Goal: Task Accomplishment & Management: Complete application form

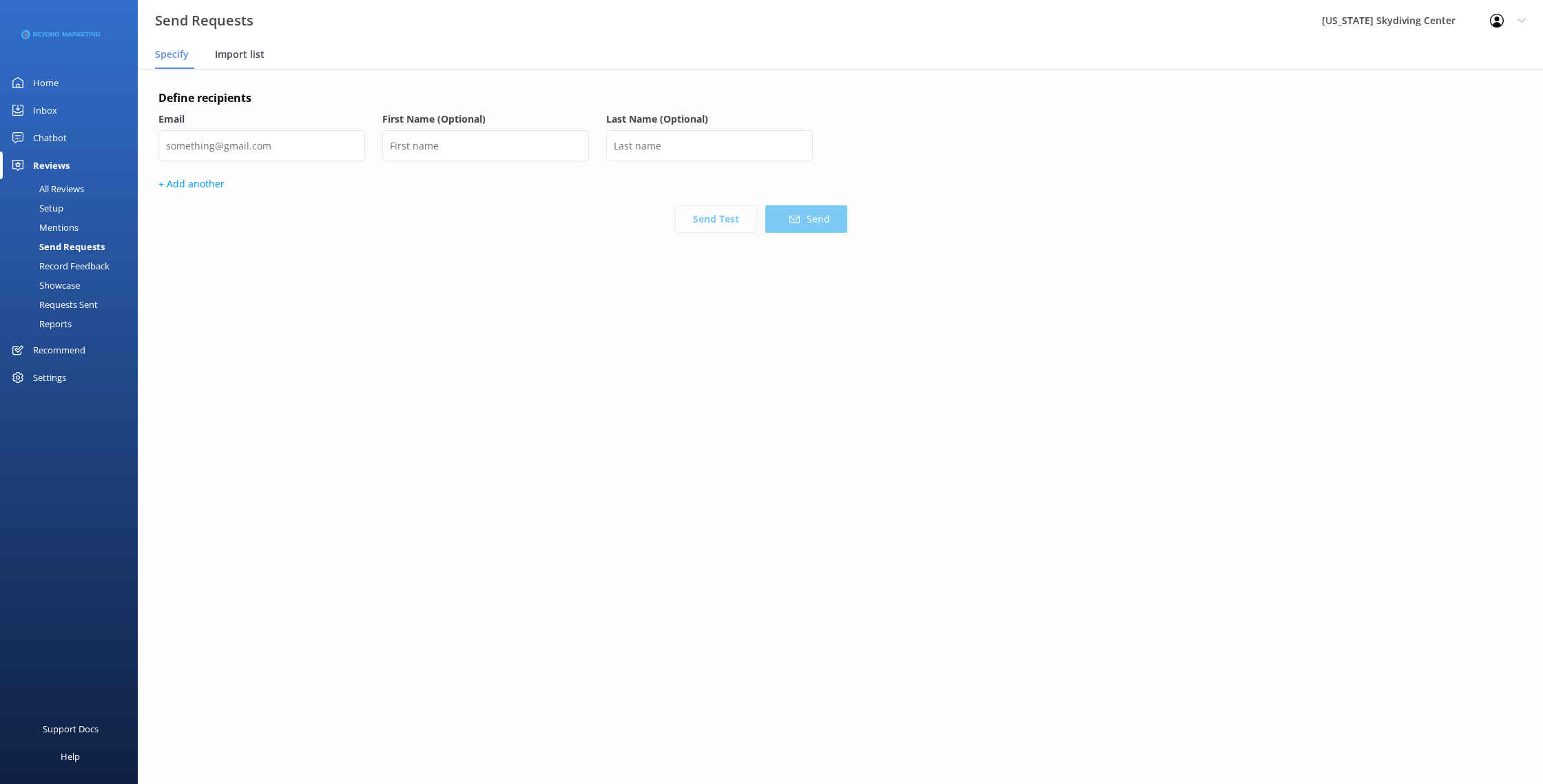
click at [234, 47] on div "Import list" at bounding box center [242, 55] width 55 height 27
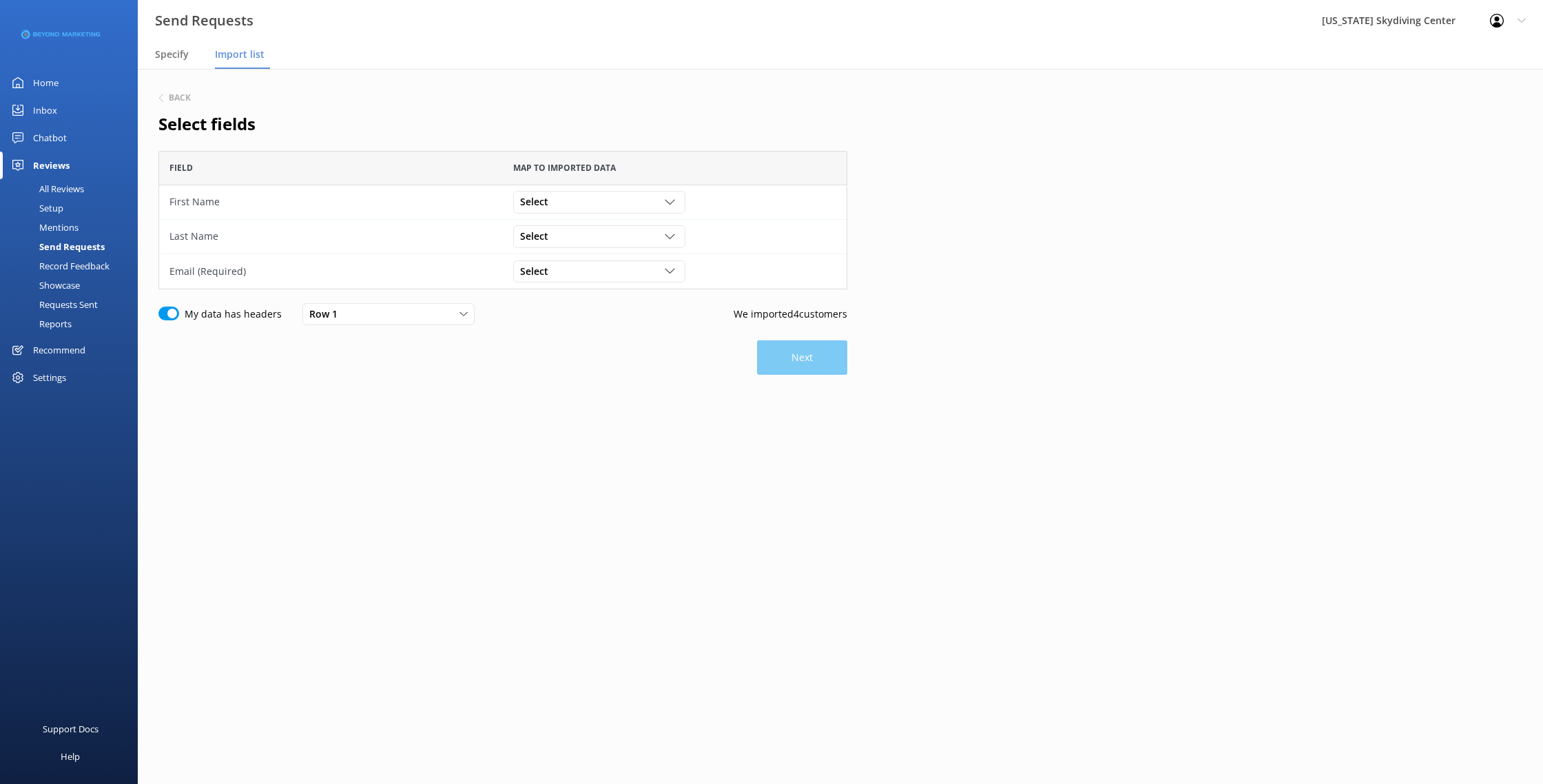
scroll to position [138, 688]
click at [564, 198] on div "Select" at bounding box center [599, 202] width 166 height 15
click at [566, 254] on link "First Name" at bounding box center [599, 258] width 170 height 27
click at [558, 237] on div "Select" at bounding box center [599, 236] width 166 height 15
click at [575, 321] on link "Last Name" at bounding box center [599, 320] width 170 height 27
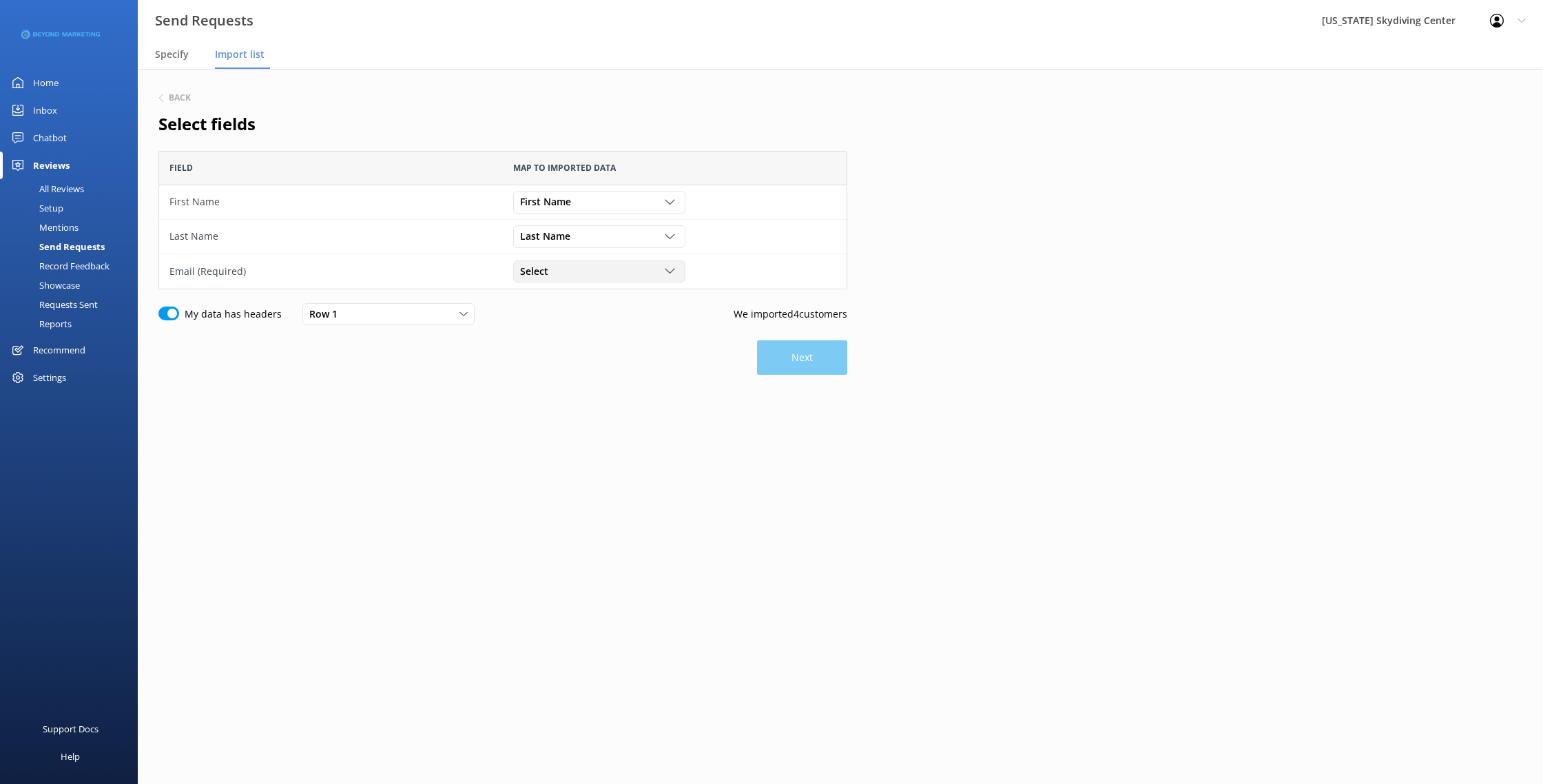
click at [542, 261] on div "Select Customer Id First Name Last Name Email Gender Age Weight Day of birth Ad…" at bounding box center [599, 271] width 172 height 22
click at [554, 384] on link "Email" at bounding box center [599, 383] width 170 height 27
click at [829, 387] on div "Back Select fields Field Map to imported data First Name First Name Customer Id…" at bounding box center [502, 273] width 688 height 368
click at [809, 354] on button "Next" at bounding box center [802, 357] width 90 height 34
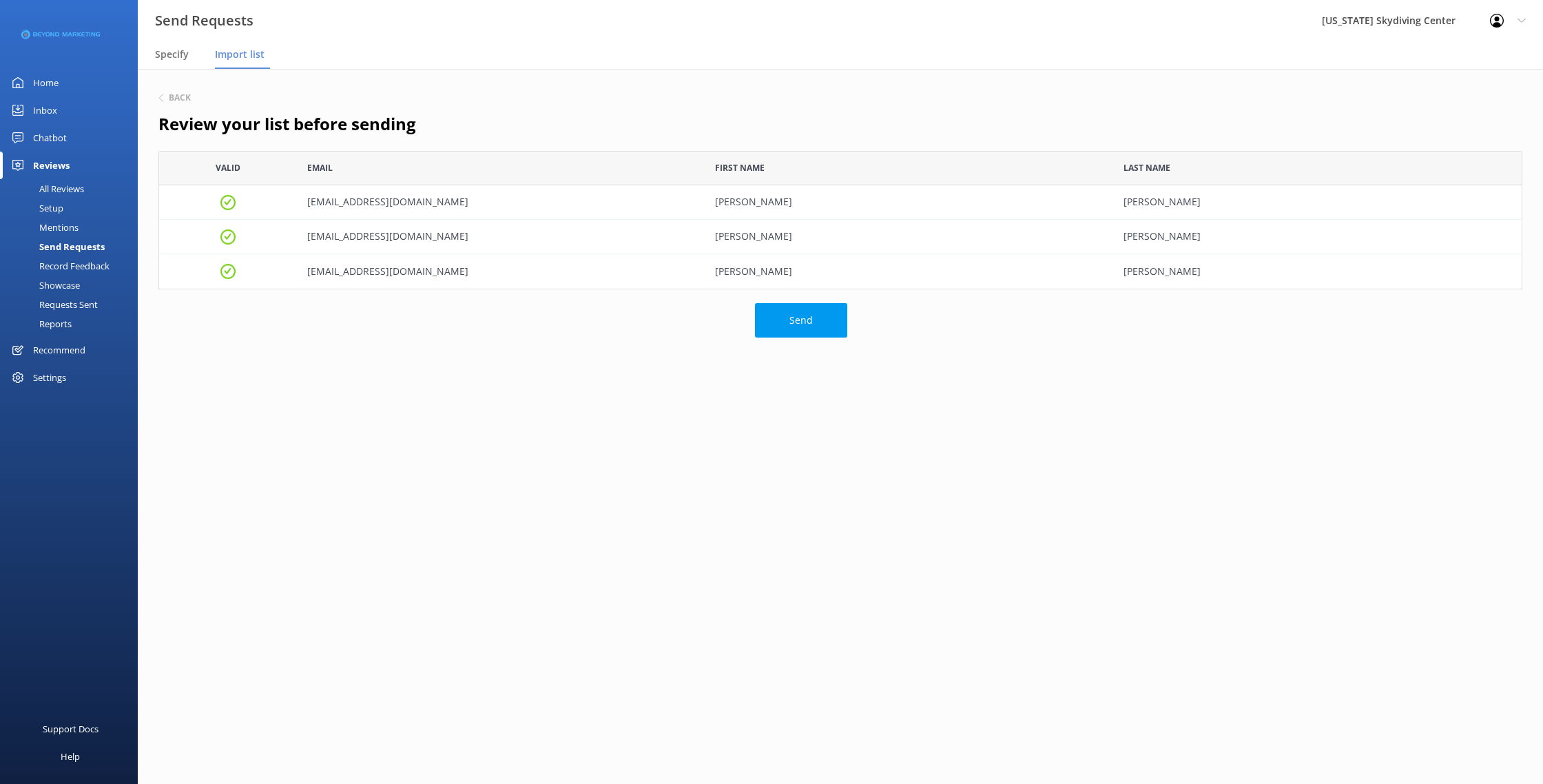
scroll to position [138, 1364]
click at [800, 342] on div "Send" at bounding box center [502, 362] width 688 height 117
click at [800, 328] on button "Send" at bounding box center [801, 320] width 92 height 34
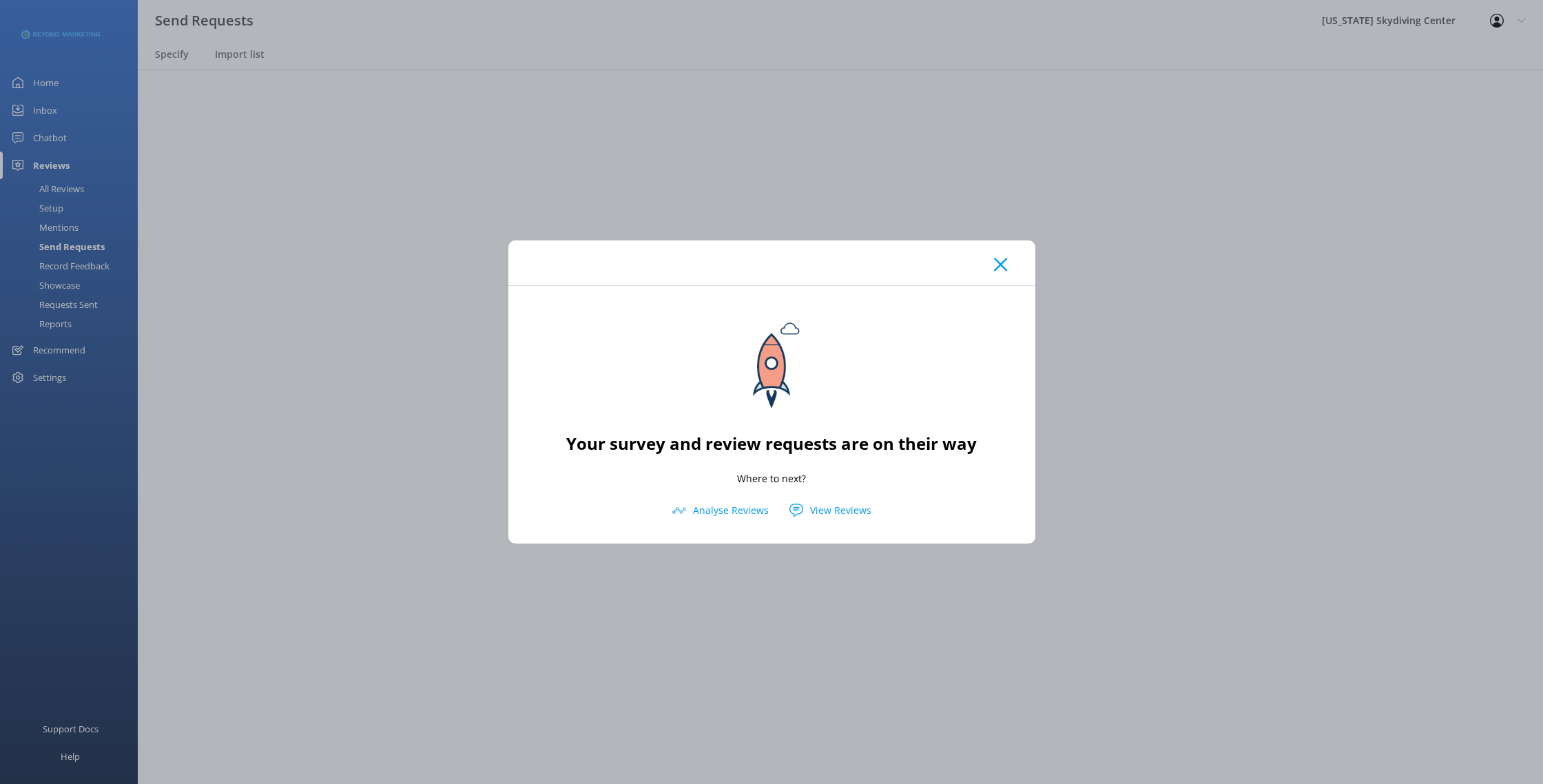
click at [1006, 261] on icon at bounding box center [1000, 264] width 13 height 14
